Goal: Task Accomplishment & Management: Use online tool/utility

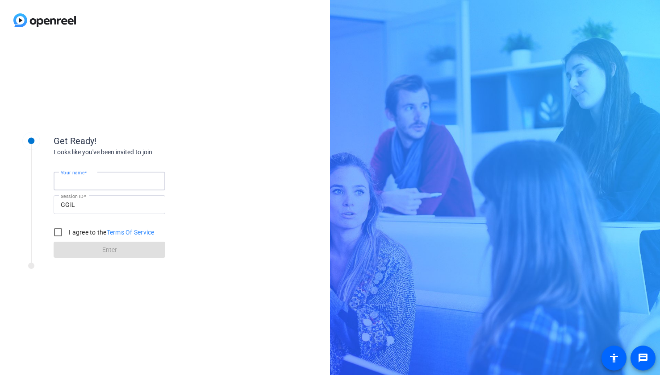
click at [122, 186] on input "Your name" at bounding box center [109, 181] width 97 height 11
type input "[PERSON_NAME]"
click at [54, 229] on input "I agree to the Terms Of Service" at bounding box center [58, 233] width 18 height 18
checkbox input "true"
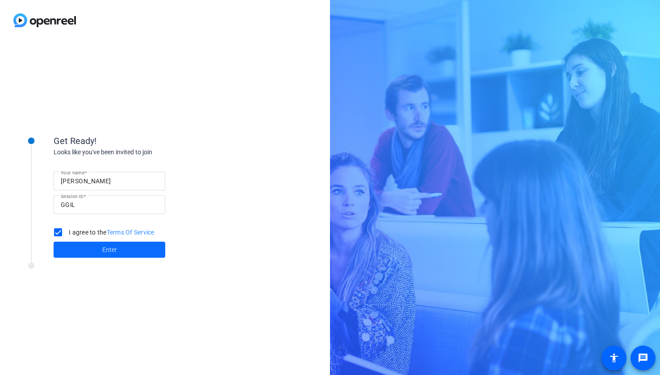
click at [76, 246] on span at bounding box center [110, 249] width 112 height 21
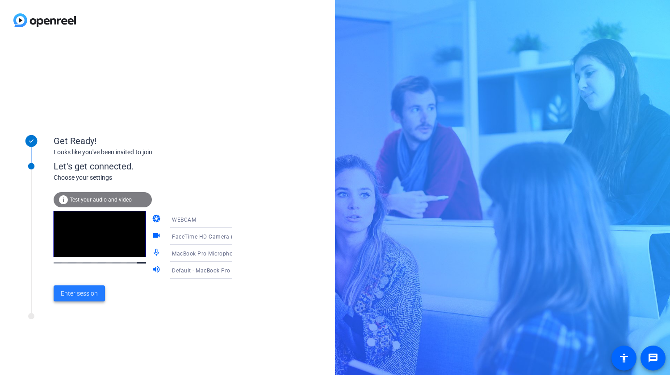
click at [95, 291] on span "Enter session" at bounding box center [79, 293] width 37 height 9
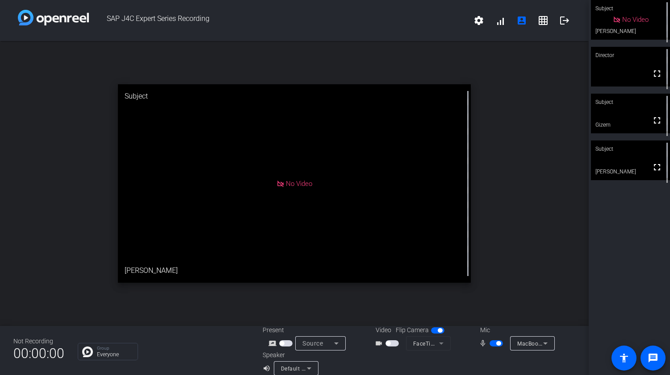
click at [392, 344] on span "button" at bounding box center [391, 344] width 13 height 6
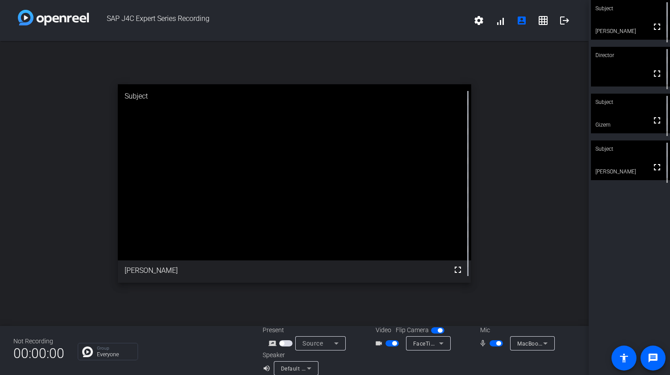
click at [392, 344] on span "button" at bounding box center [394, 343] width 4 height 4
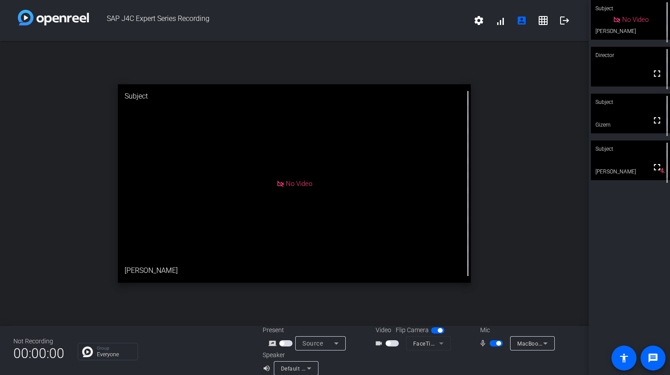
click at [497, 343] on span "button" at bounding box center [498, 343] width 4 height 4
click at [549, 20] on span at bounding box center [542, 20] width 21 height 21
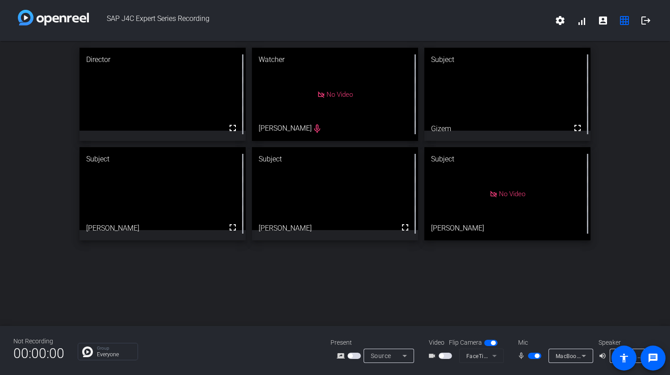
click at [537, 357] on span "button" at bounding box center [536, 356] width 4 height 4
click at [442, 355] on span "button" at bounding box center [441, 356] width 4 height 4
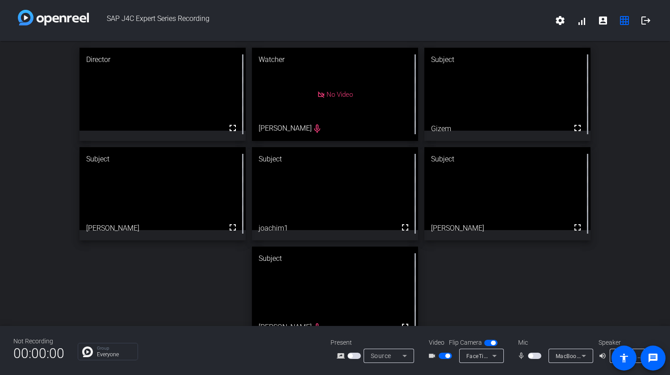
click at [532, 357] on span "button" at bounding box center [530, 356] width 4 height 4
click at [606, 21] on mat-icon "account_box" at bounding box center [602, 20] width 11 height 11
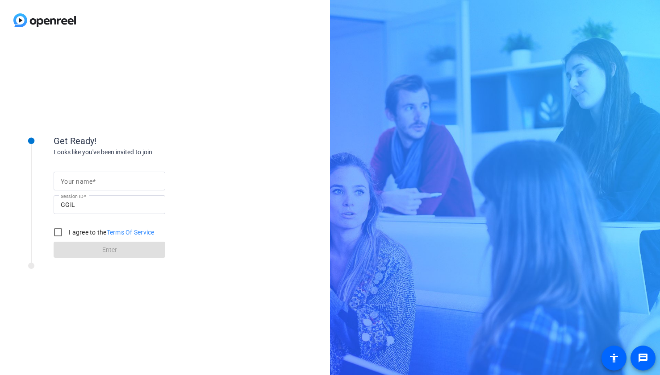
click at [99, 184] on input "Your name" at bounding box center [109, 181] width 97 height 11
type input "[PERSON_NAME]"
click at [64, 232] on input "I agree to the Terms Of Service" at bounding box center [58, 233] width 18 height 18
checkbox input "true"
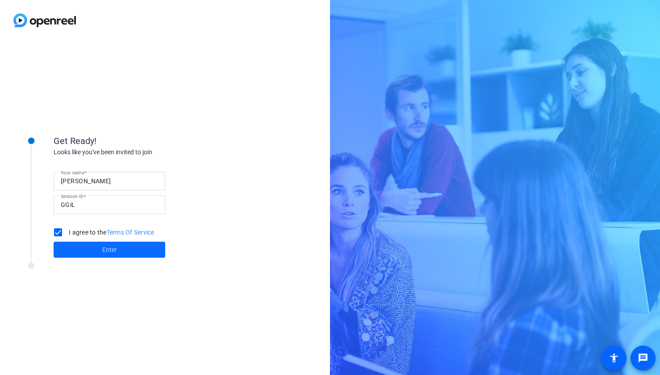
click at [98, 252] on span at bounding box center [110, 249] width 112 height 21
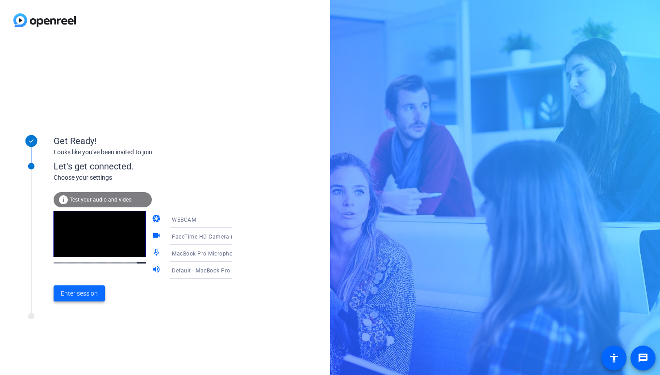
click at [88, 297] on span "Enter session" at bounding box center [79, 293] width 37 height 9
